Goal: Navigation & Orientation: Find specific page/section

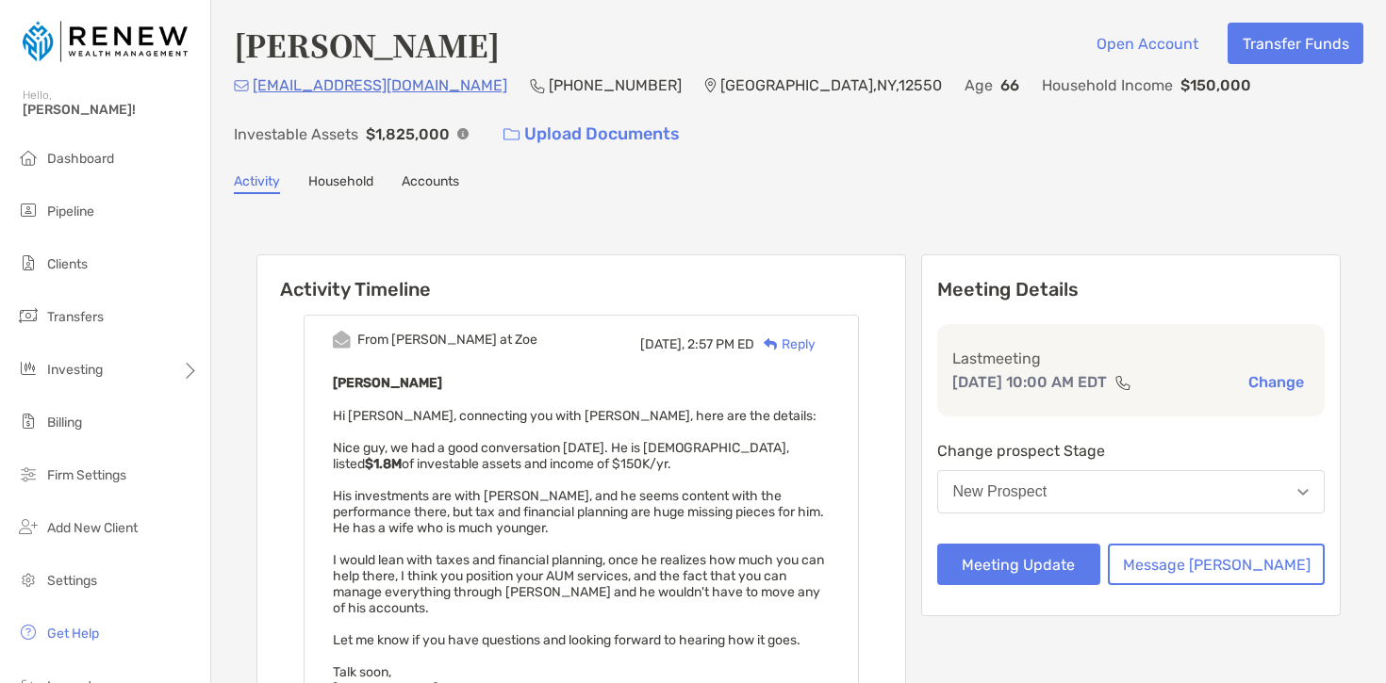
click at [531, 150] on div "[EMAIL_ADDRESS][DOMAIN_NAME] (845) 476-[GEOGRAPHIC_DATA] Age [DEMOGRAPHIC_DATA]…" at bounding box center [798, 114] width 1129 height 81
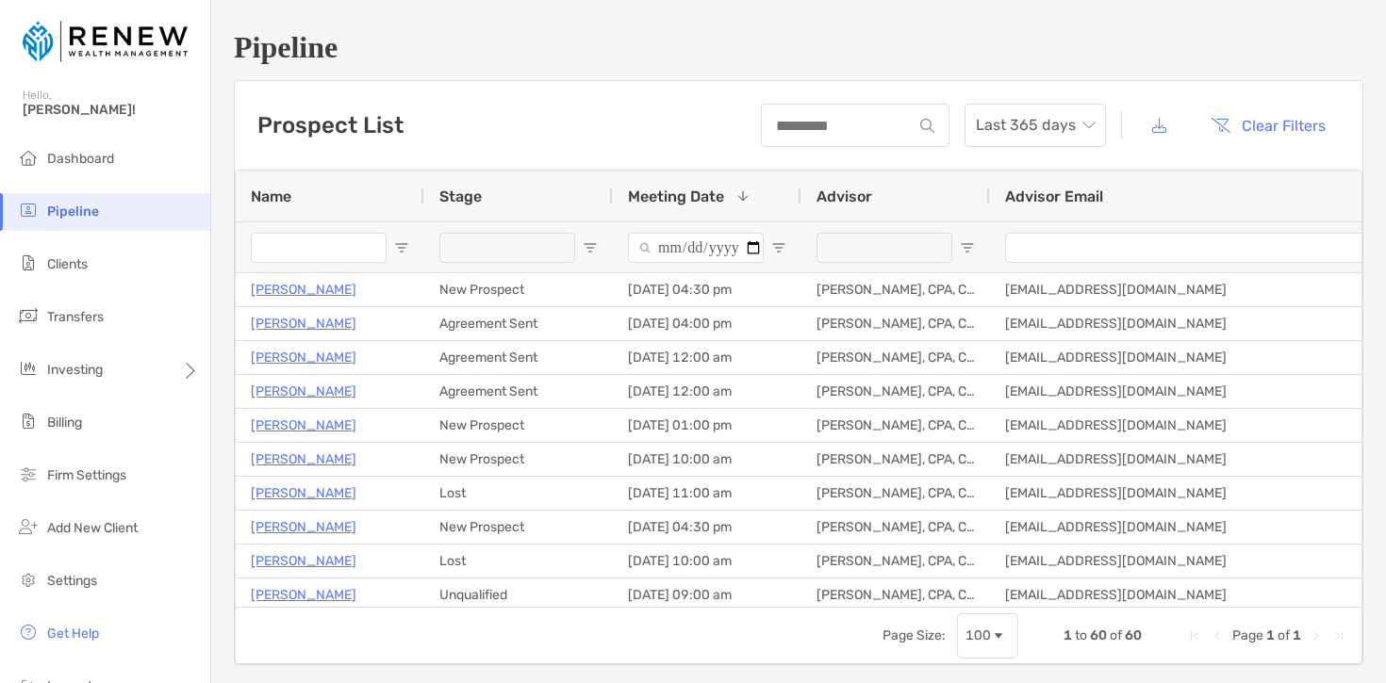
scroll to position [95, 0]
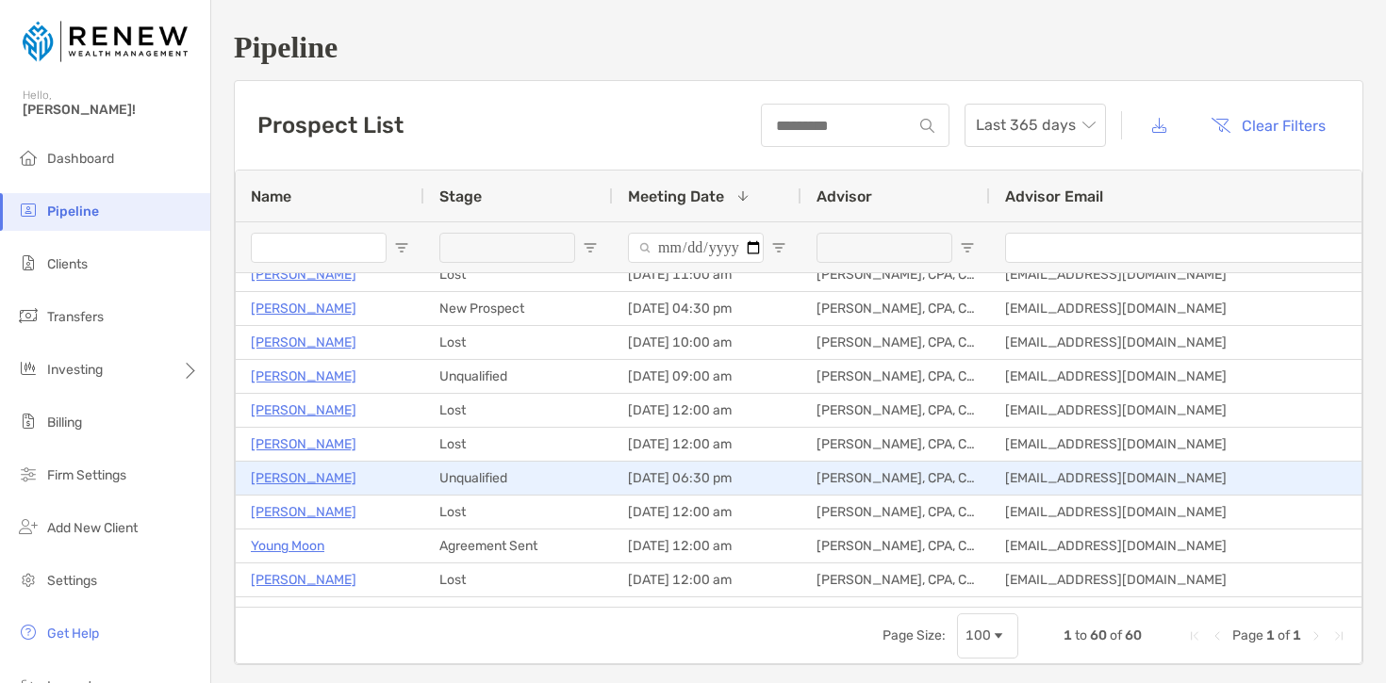
scroll to position [210, 0]
